Goal: Information Seeking & Learning: Learn about a topic

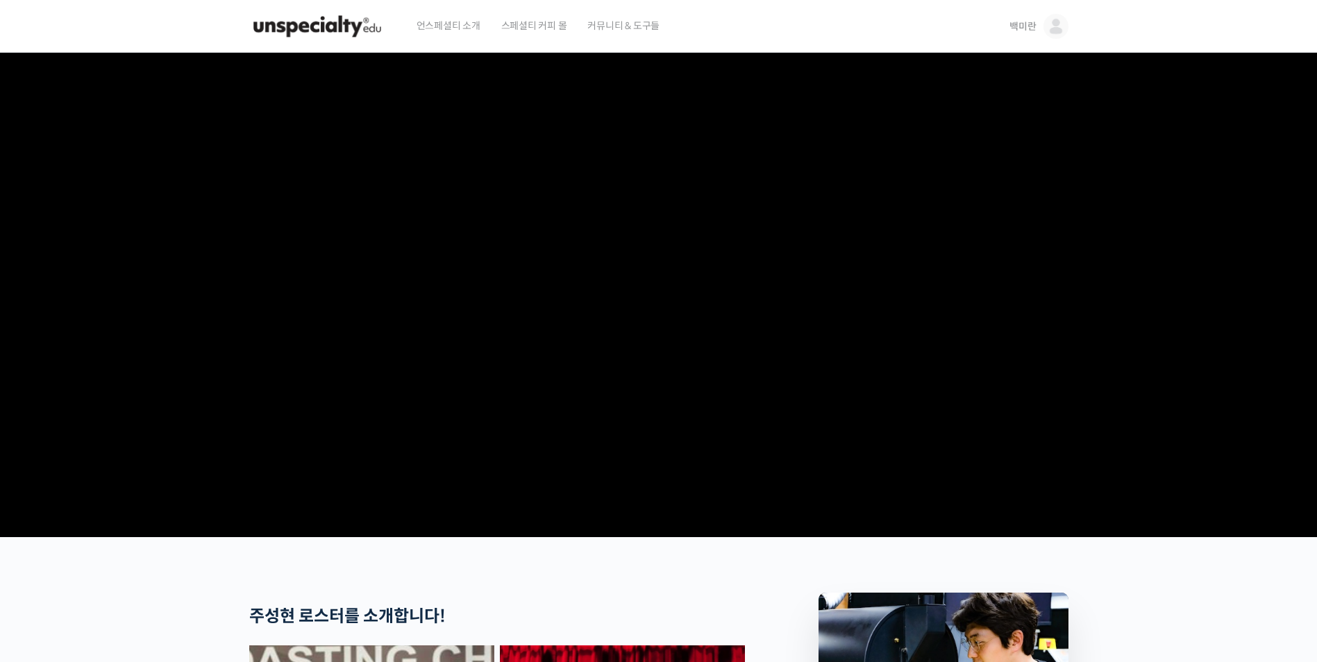
click at [1061, 30] on img at bounding box center [1055, 26] width 25 height 25
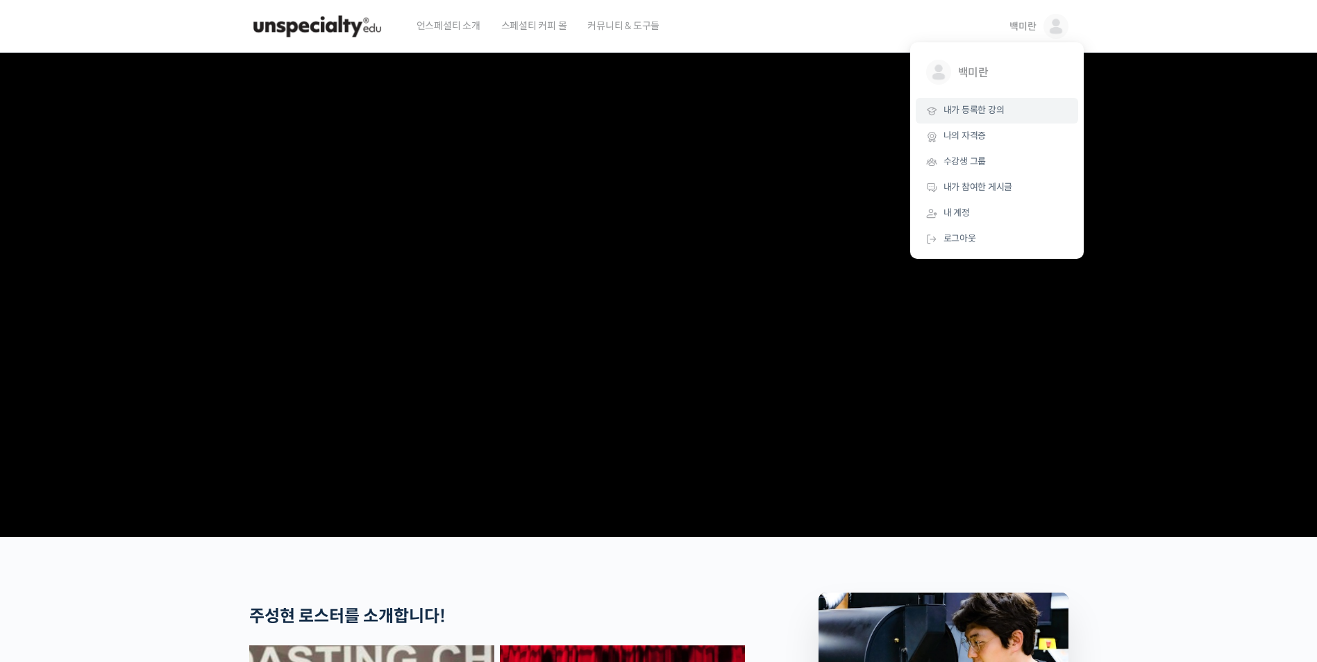
click at [1028, 105] on link "내가 등록한 강의" at bounding box center [997, 111] width 162 height 26
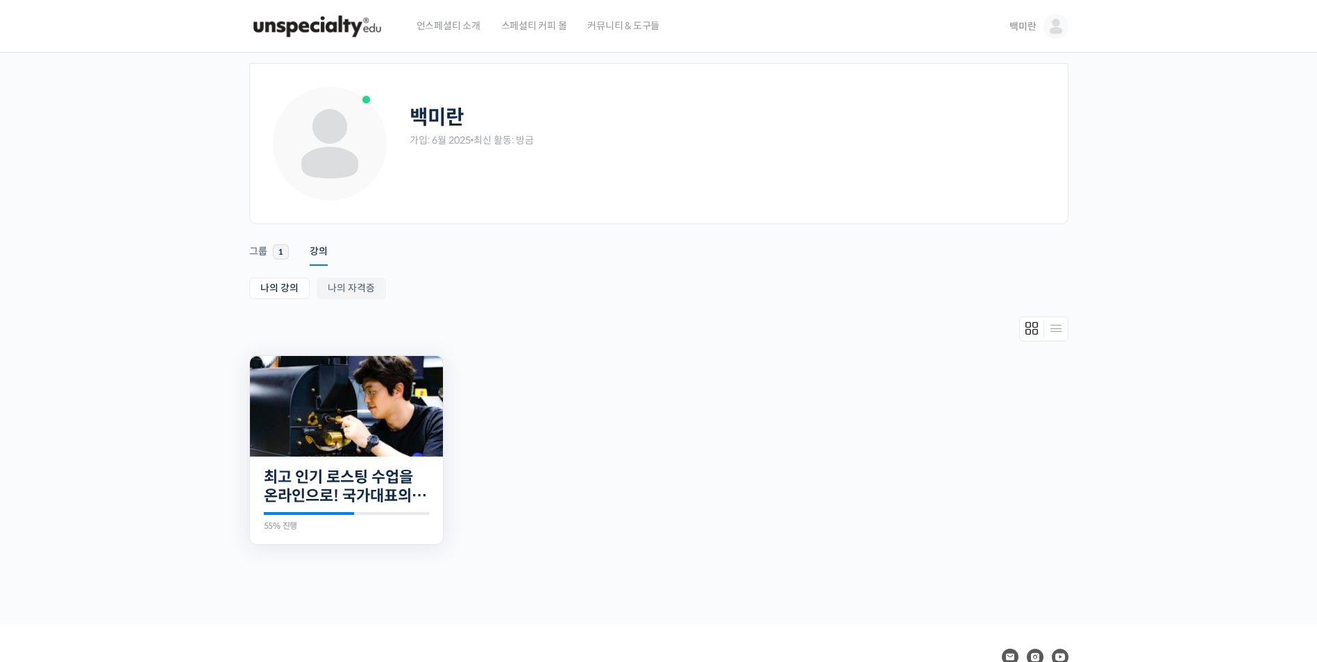
click at [429, 455] on img at bounding box center [346, 406] width 193 height 101
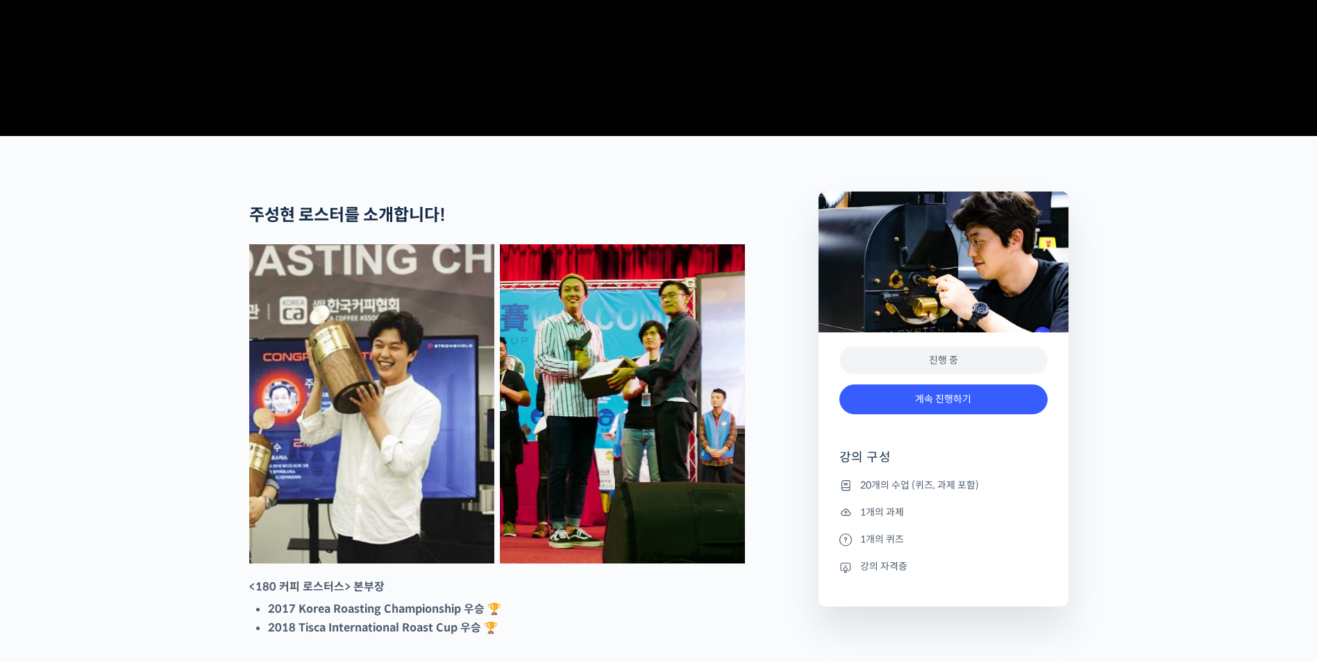
scroll to position [416, 0]
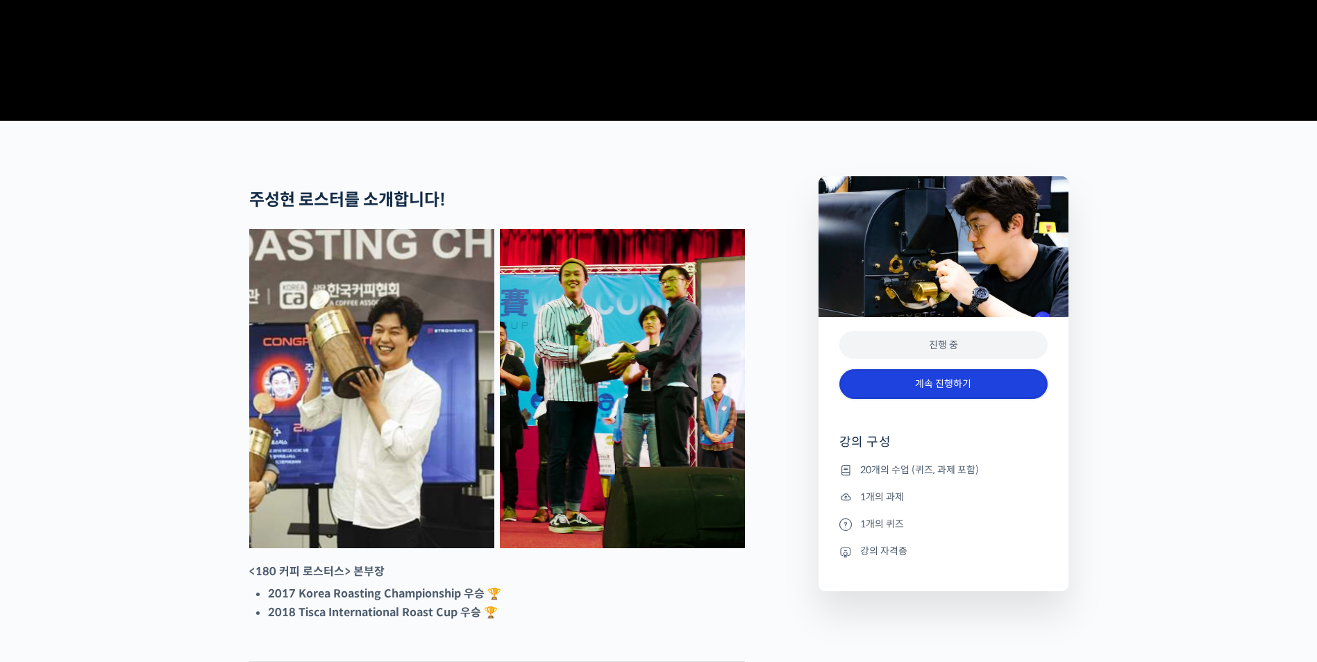
click at [1017, 399] on link "계속 진행하기" at bounding box center [943, 384] width 208 height 30
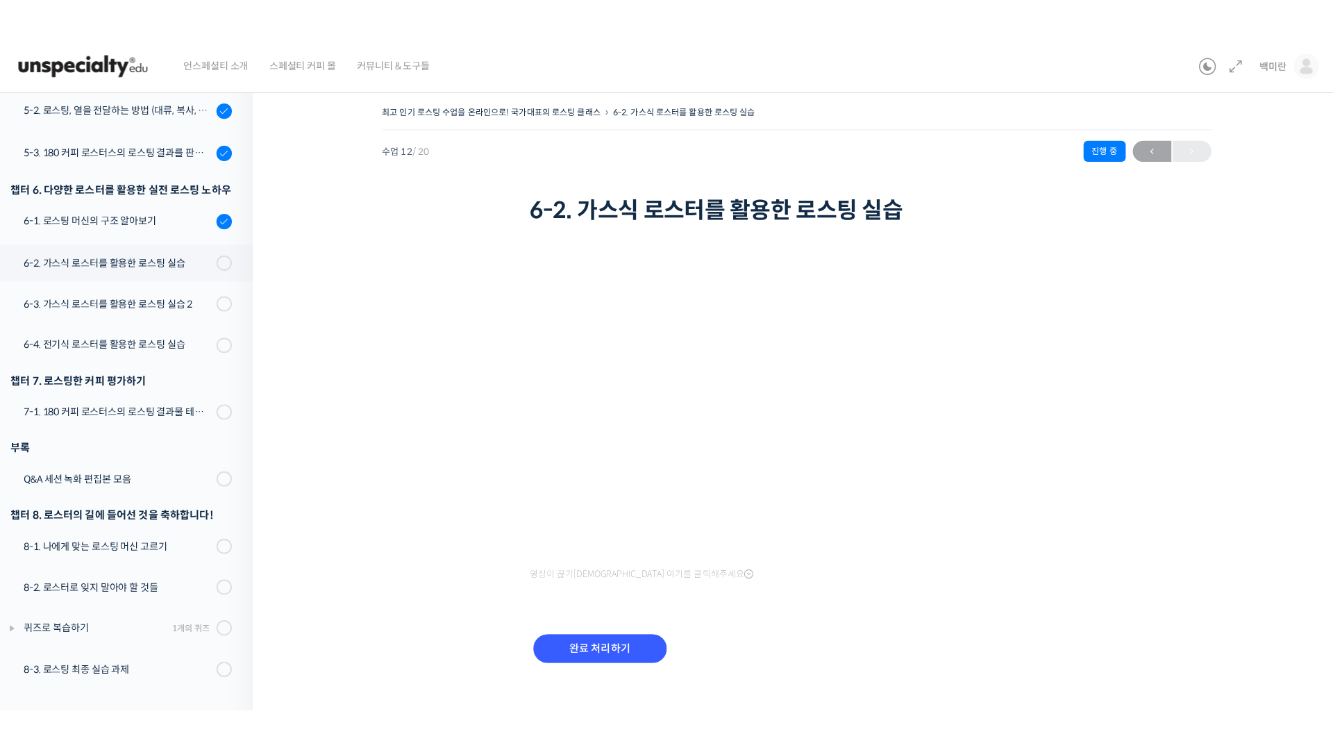
scroll to position [552, 0]
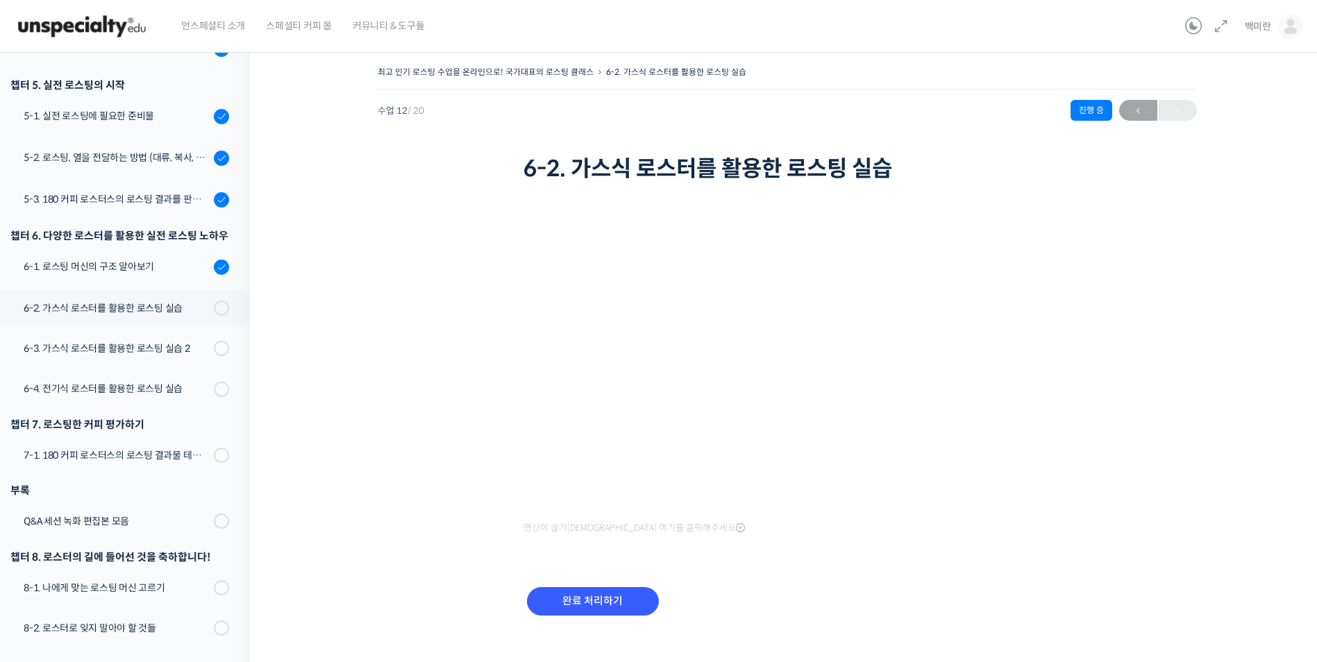
drag, startPoint x: 947, startPoint y: 579, endPoint x: 961, endPoint y: 552, distance: 30.4
click at [947, 579] on div "완료 처리하기" at bounding box center [787, 613] width 528 height 80
